Goal: Information Seeking & Learning: Learn about a topic

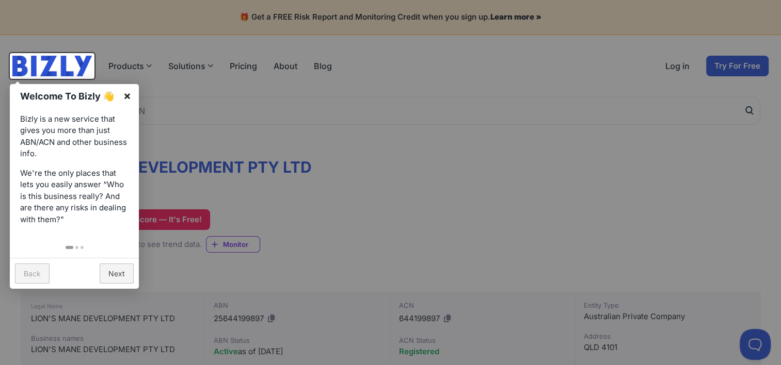
click at [126, 100] on link "×" at bounding box center [127, 95] width 23 height 23
